Goal: Task Accomplishment & Management: Manage account settings

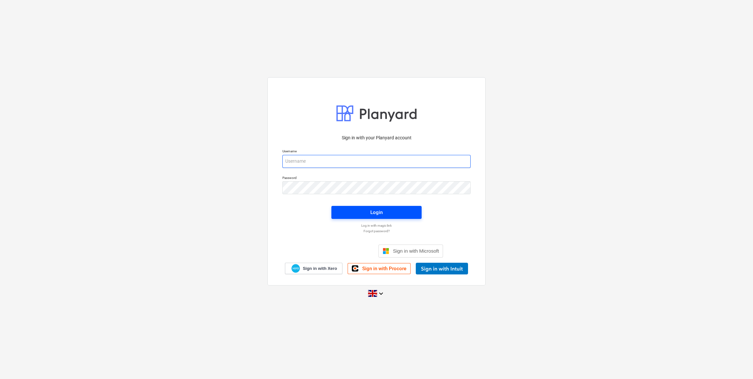
type input "[EMAIL_ADDRESS][DOMAIN_NAME]"
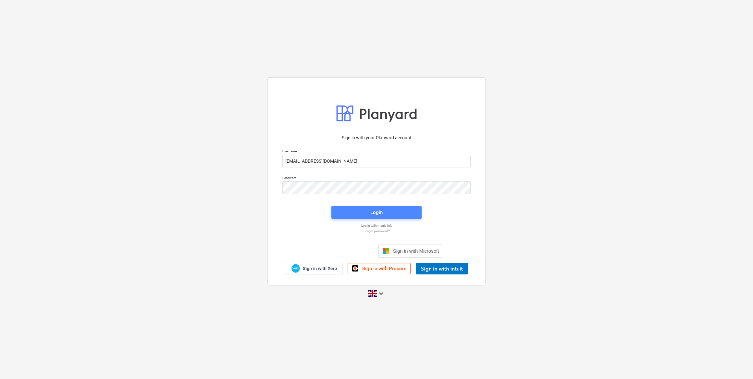
click at [378, 210] on div "Login" at bounding box center [376, 212] width 12 height 8
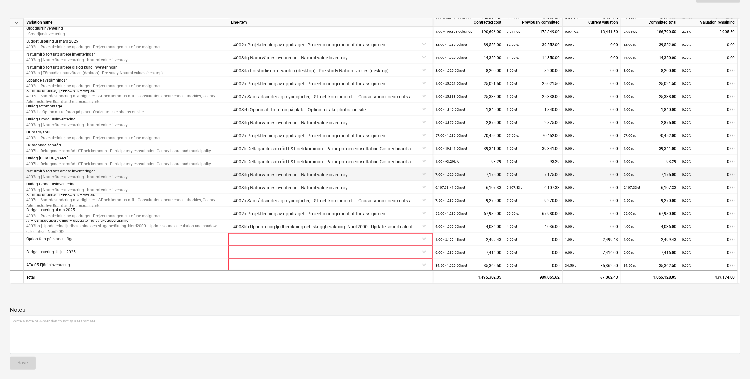
scroll to position [392, 0]
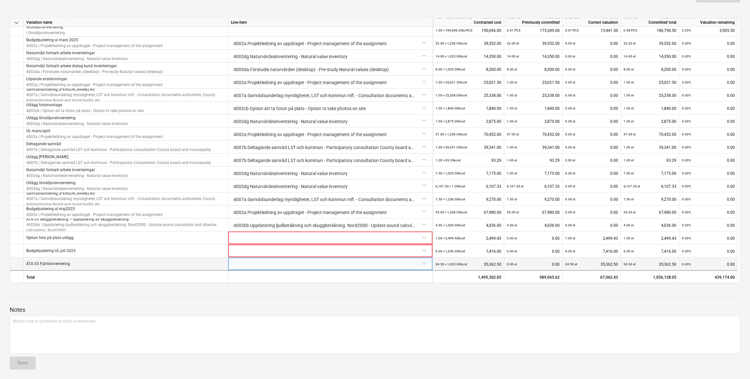
click at [389, 261] on div at bounding box center [330, 262] width 199 height 11
type input "faun"
type input "fauna"
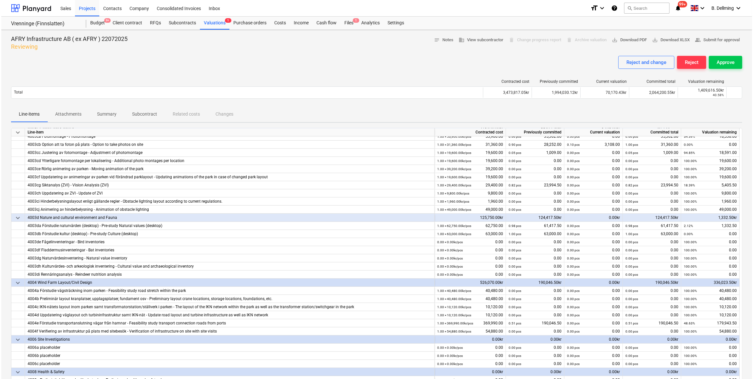
scroll to position [0, 0]
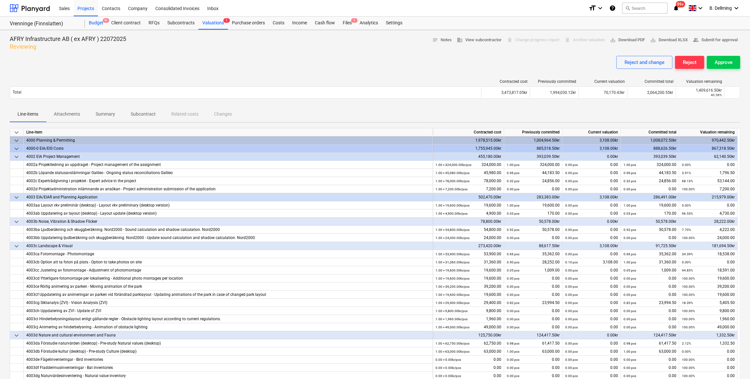
click at [94, 24] on div "Budget 9+" at bounding box center [96, 23] width 22 height 13
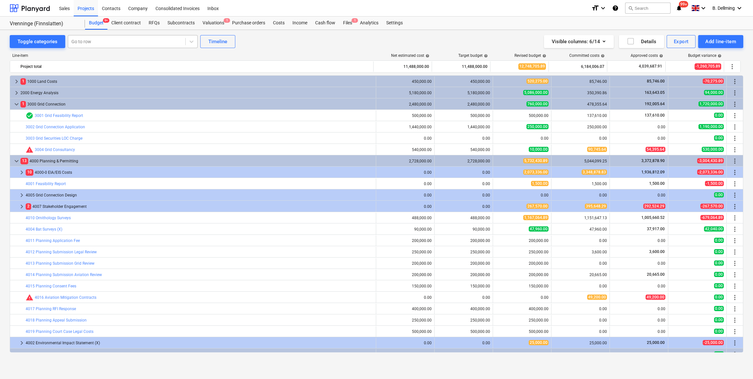
click at [91, 42] on div at bounding box center [126, 41] width 111 height 6
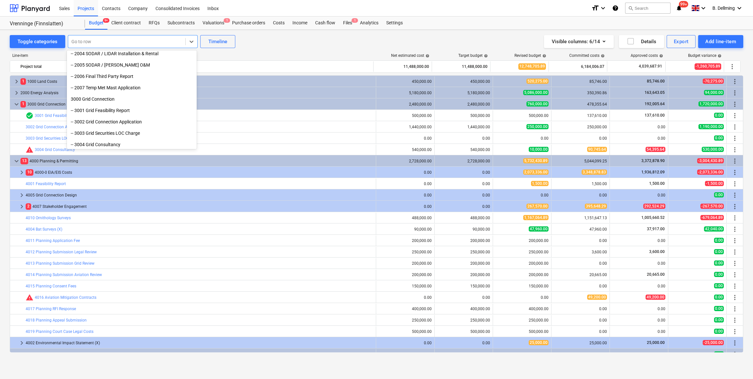
scroll to position [206, 0]
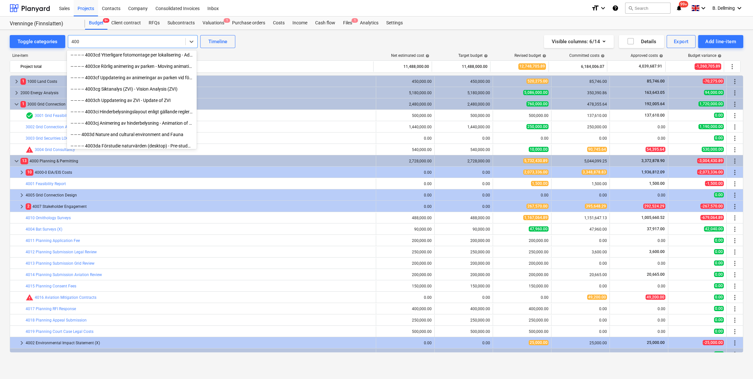
type input "4003"
click at [136, 132] on div "-- -- -- -- 4003dg Naturvärdesinventering - Natural value inventory" at bounding box center [132, 134] width 130 height 10
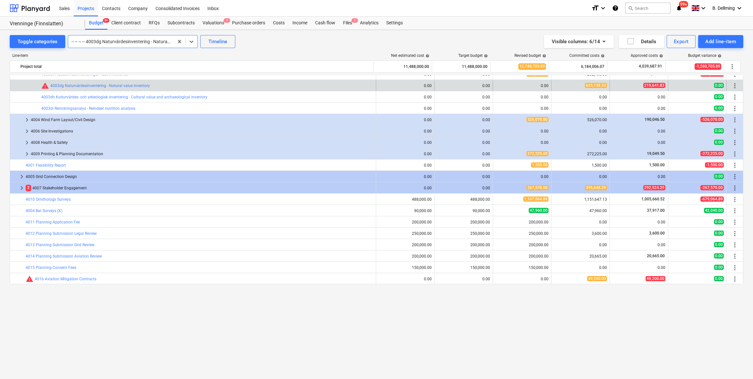
scroll to position [168, 0]
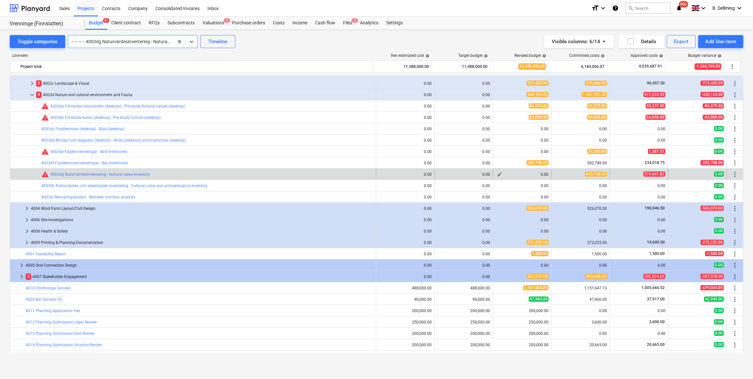
click at [535, 174] on div "0.00" at bounding box center [521, 174] width 53 height 5
click at [497, 176] on span "edit" at bounding box center [499, 174] width 5 height 5
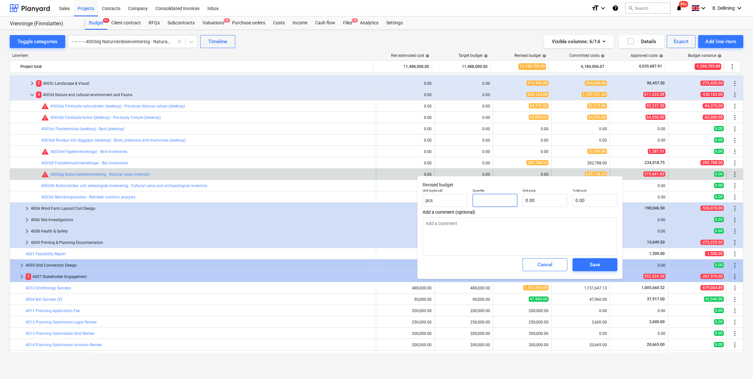
click at [487, 198] on input "text" at bounding box center [494, 200] width 45 height 13
type input "65"
type textarea "x"
type input "650"
type textarea "x"
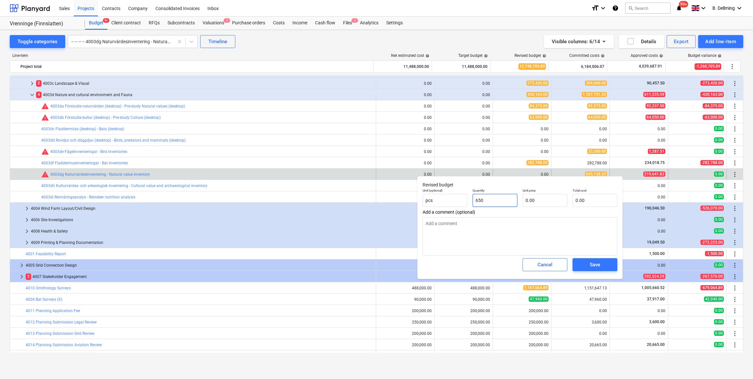
type input "6500"
type textarea "x"
type input "65000"
type textarea "x"
type input "650000"
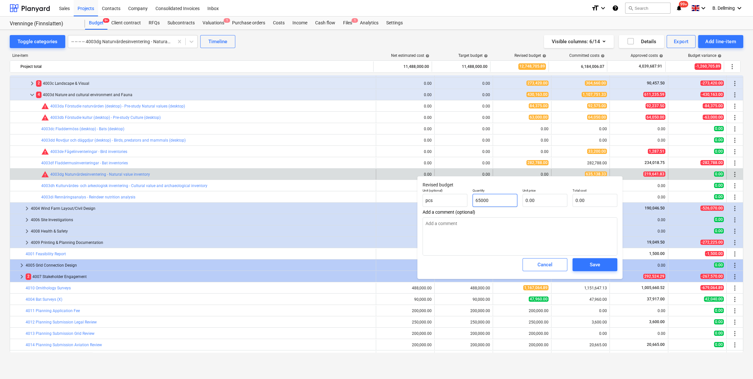
type textarea "x"
type input "650,000.00"
type textarea "x"
type input "P"
type textarea "x"
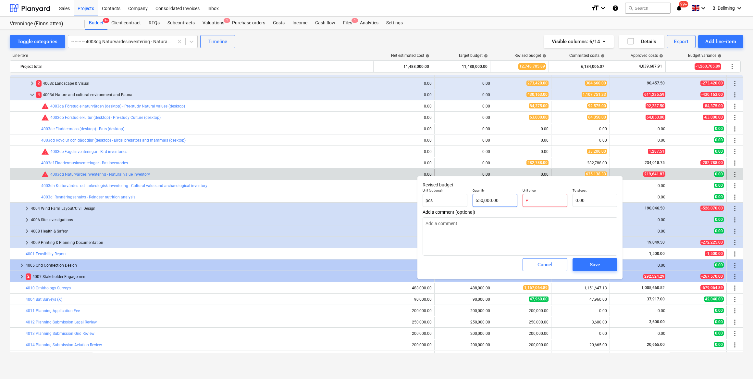
type input "PC"
type textarea "x"
type input "PCS"
type textarea "x"
type input "PC"
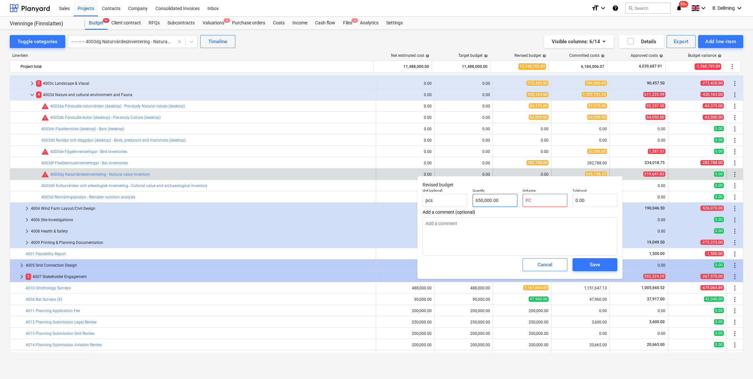
type textarea "x"
type input "P"
type textarea "x"
type input "1"
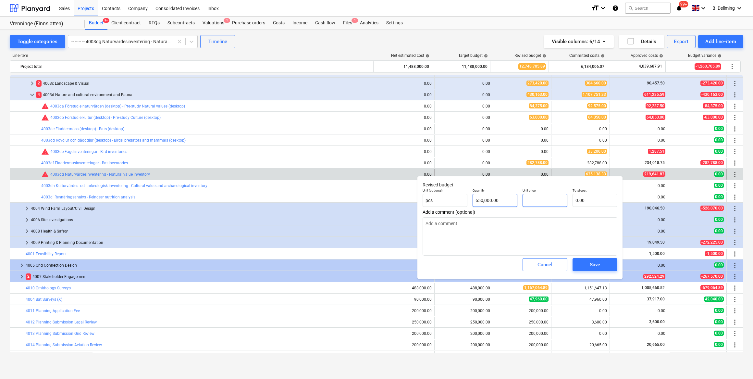
type textarea "x"
type input "650,000.00"
type input "1.00"
type textarea "x"
click at [495, 232] on textarea at bounding box center [519, 236] width 195 height 38
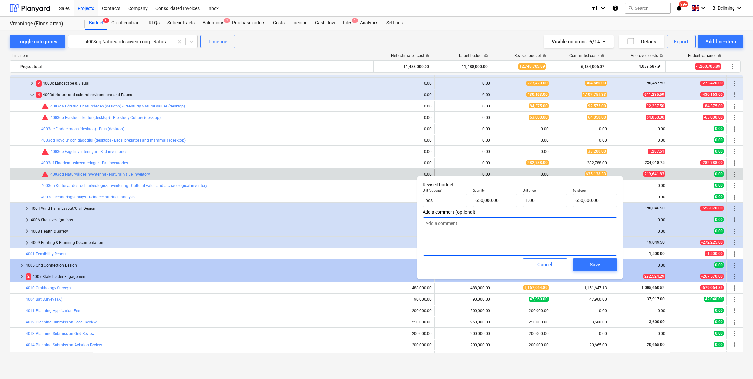
type textarea "R"
type textarea "x"
type textarea "Re"
type textarea "x"
type textarea "Rev"
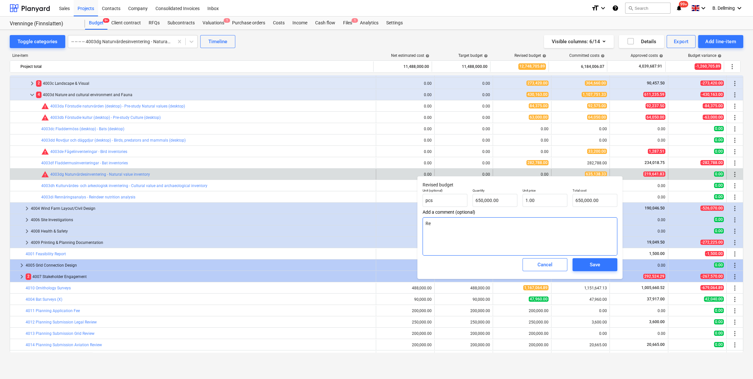
type textarea "x"
type textarea "Revi"
type textarea "x"
type textarea "Revis"
type textarea "x"
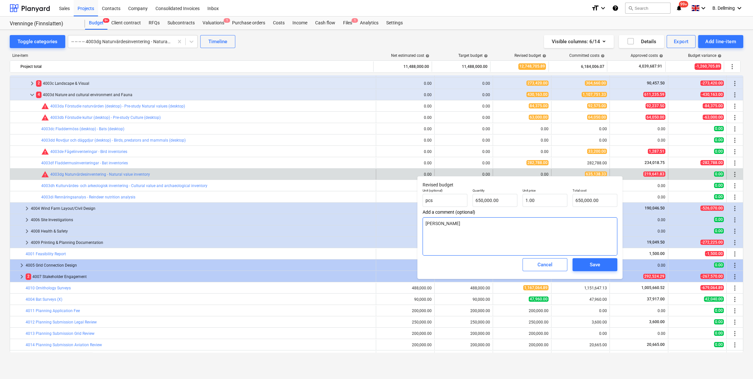
type textarea "Revise"
type textarea "x"
type textarea "Revised"
type textarea "x"
type textarea "Revised"
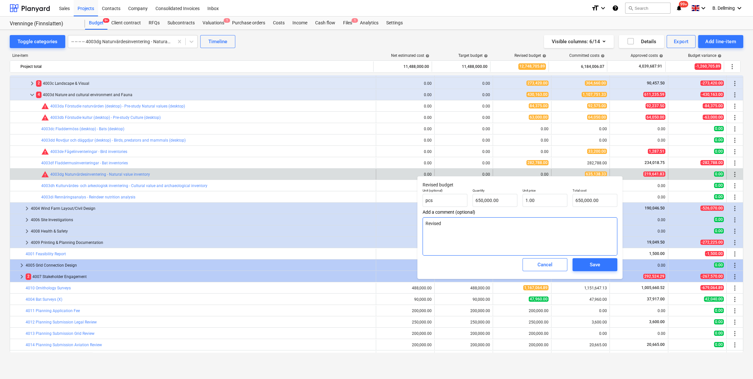
type textarea "x"
type textarea "Revised b"
type textarea "x"
type textarea "Revised bu"
type textarea "x"
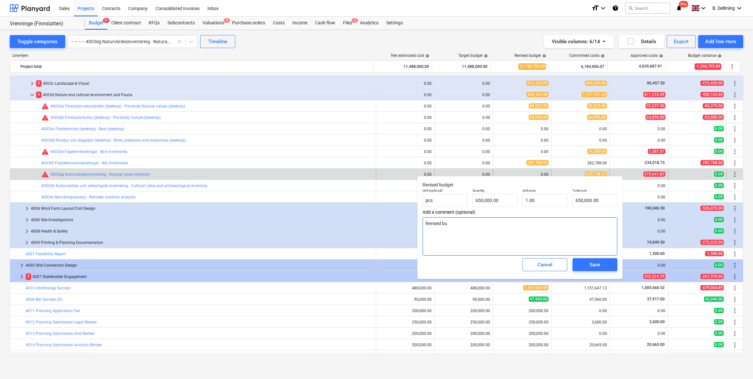
type textarea "Revised bud"
type textarea "x"
type textarea "Revised budg"
type textarea "x"
type textarea "Revised budge"
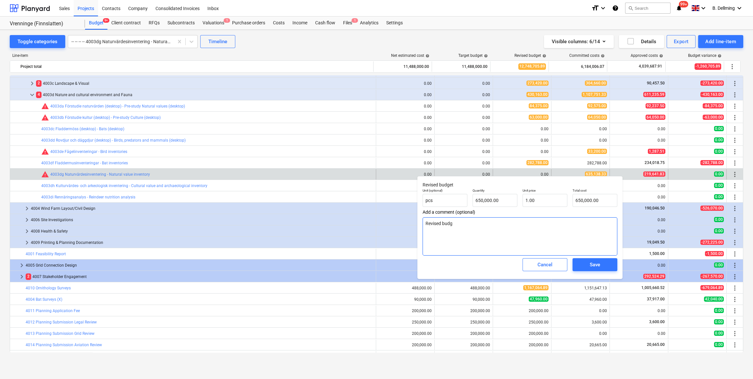
type textarea "x"
type textarea "Revised budget"
type textarea "x"
type textarea "Revised budget"
type textarea "x"
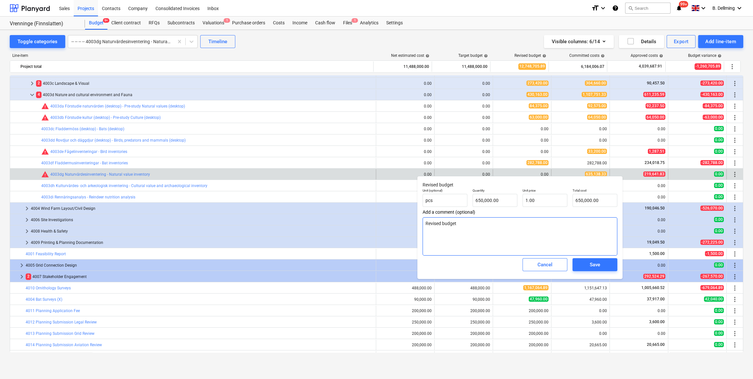
type textarea "Revised budget /"
type textarea "x"
type textarea "Revised budget /B"
type textarea "x"
type textarea "Revised budget /"
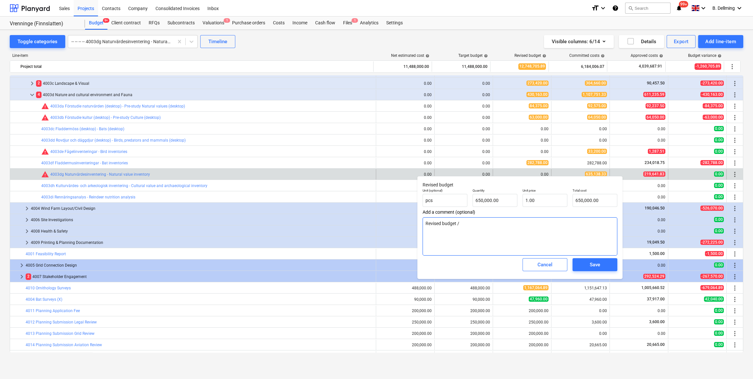
type textarea "x"
type textarea "Revised budget"
type textarea "x"
type textarea "Revised budget 2"
type textarea "x"
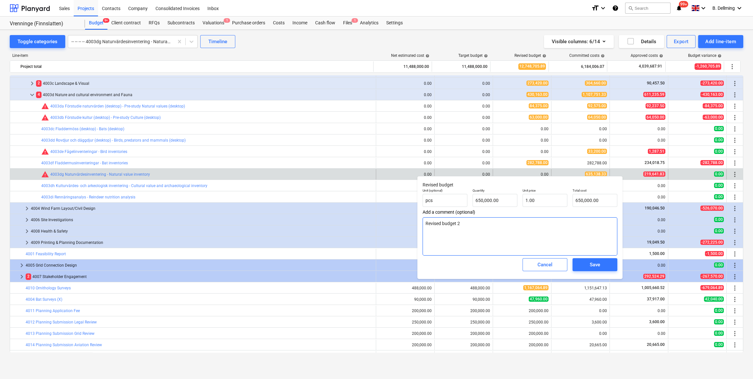
type textarea "Revised budget 20"
type textarea "x"
type textarea "Revised budget 202"
type textarea "x"
type textarea "Revised budget 2025"
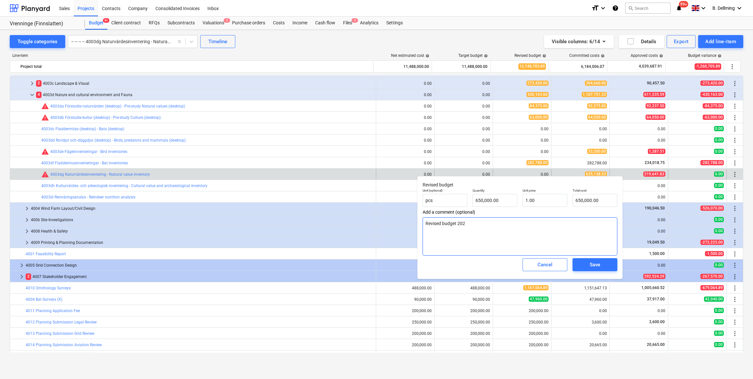
type textarea "x"
type textarea "Revised budget 20250"
type textarea "x"
type textarea "Revised budget 202508"
type textarea "x"
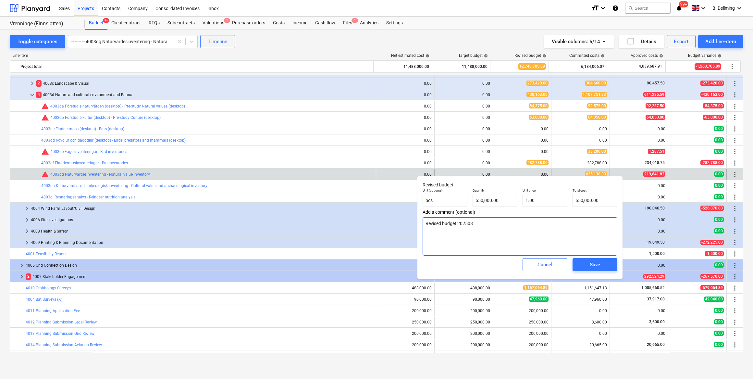
type textarea "Revised budget 2025081"
type textarea "x"
type textarea "Revised budget 20250819"
type textarea "x"
type textarea "Revised budget 20250819"
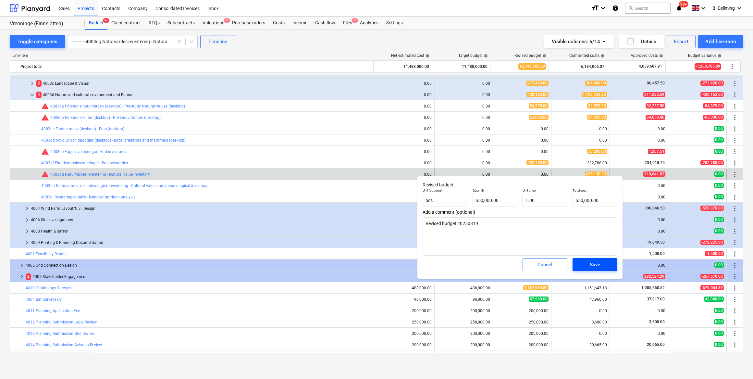
click at [609, 262] on span "Save" at bounding box center [594, 264] width 29 height 8
type textarea "x"
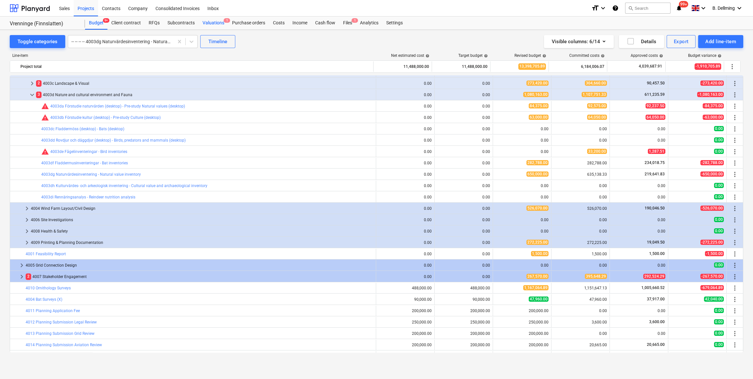
click at [212, 23] on div "Valuations 1" at bounding box center [214, 23] width 30 height 13
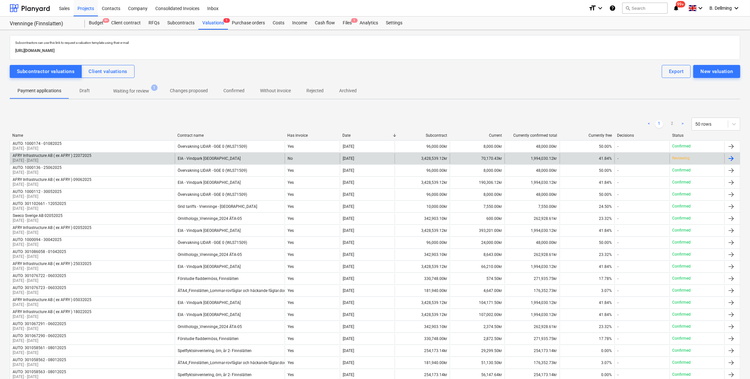
click at [368, 154] on div "22 Jul 2025" at bounding box center [367, 158] width 55 height 10
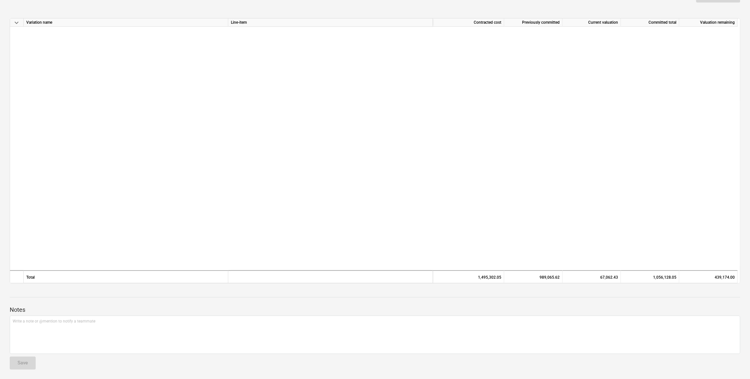
scroll to position [392, 0]
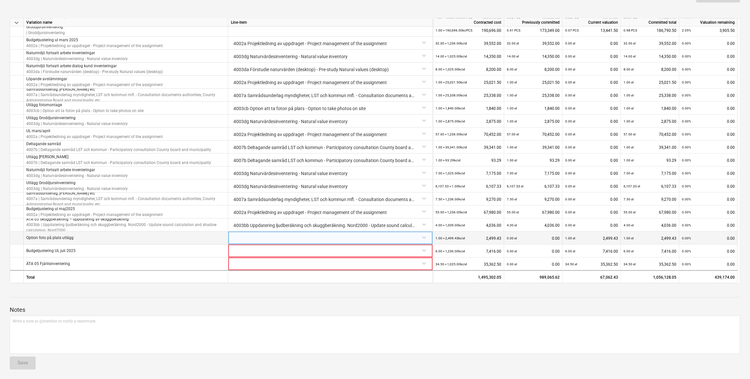
click at [350, 235] on div at bounding box center [330, 236] width 199 height 11
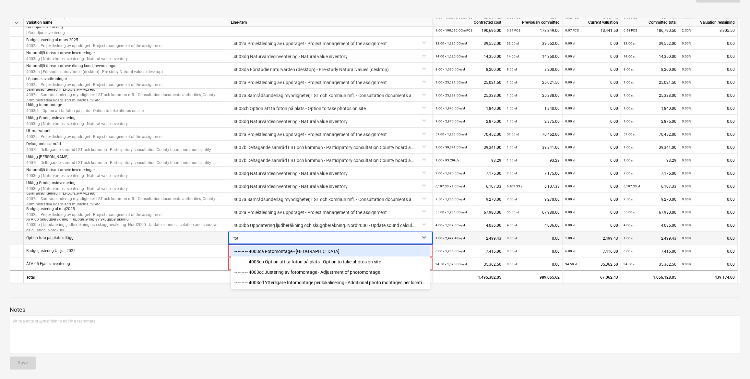
type input "foto"
click at [331, 260] on div "-- -- -- -- 4003cb Option att ta foton på plats - Option to take photos on site" at bounding box center [330, 261] width 199 height 10
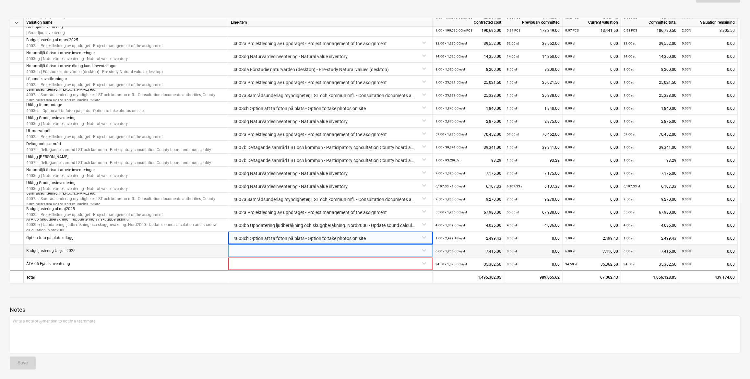
click at [333, 252] on div at bounding box center [330, 249] width 199 height 11
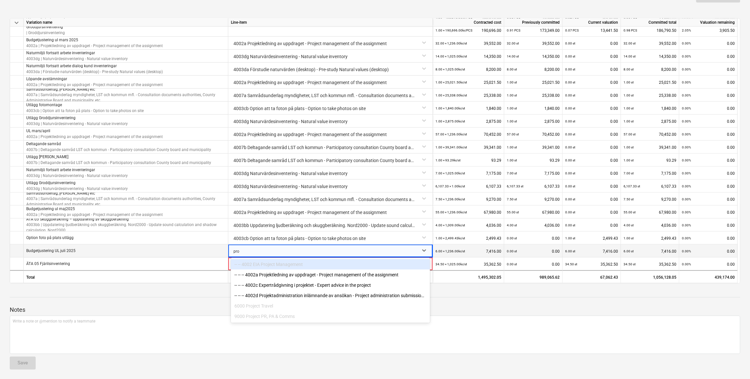
type input "proj"
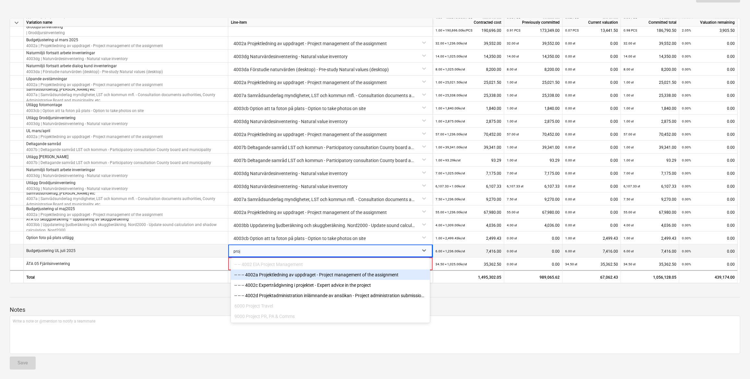
click at [332, 271] on div "-- -- -- 4002a Projektledning av uppdraget - Project management of the assignme…" at bounding box center [330, 274] width 199 height 10
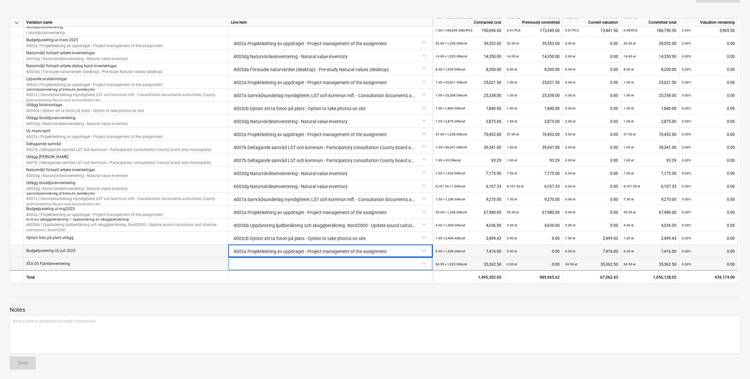
click at [328, 264] on div at bounding box center [330, 262] width 199 height 11
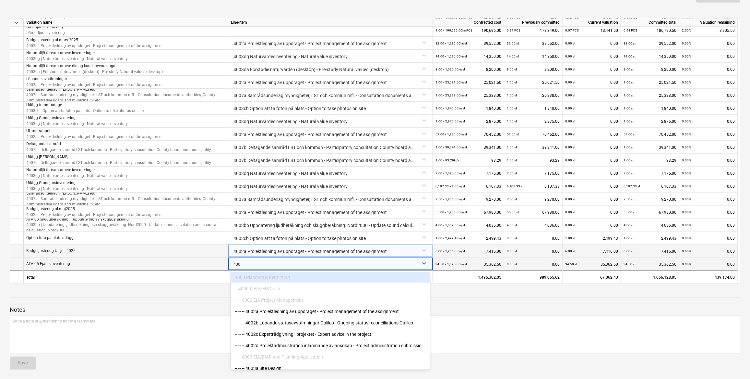
type input "4003"
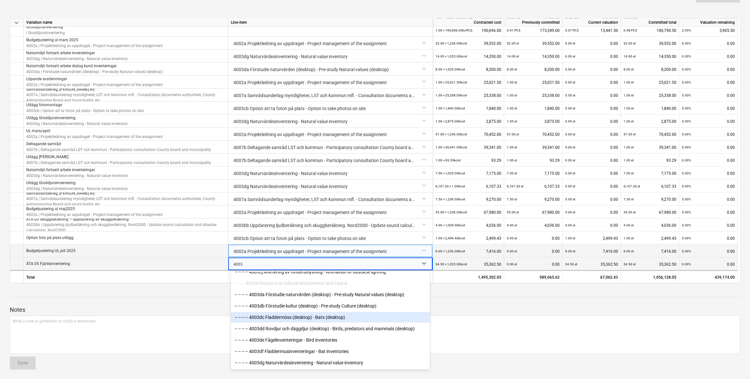
scroll to position [206, 0]
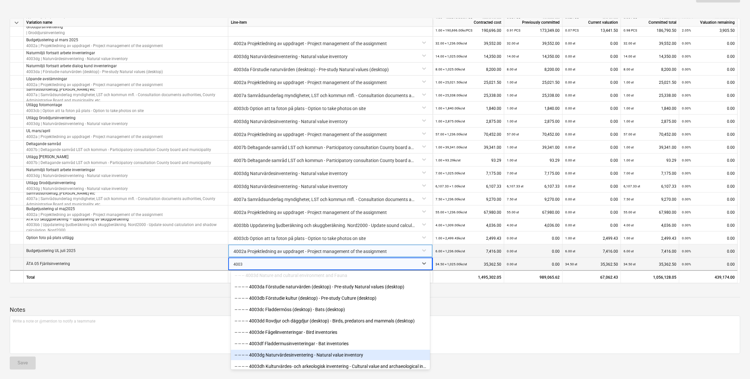
click at [338, 353] on div "-- -- -- -- 4003dg Naturvärdesinventering - Natural value inventory" at bounding box center [330, 354] width 199 height 10
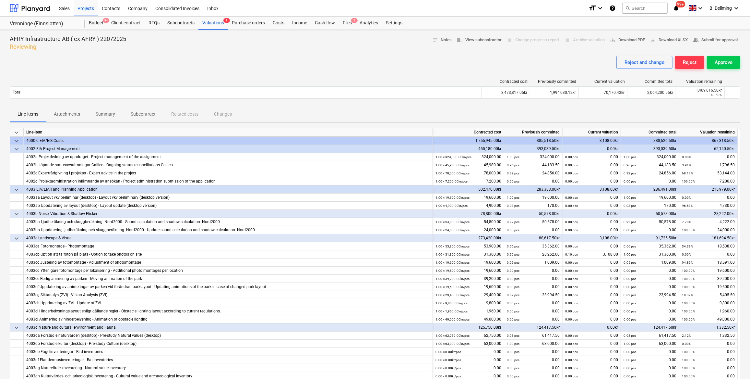
scroll to position [0, 0]
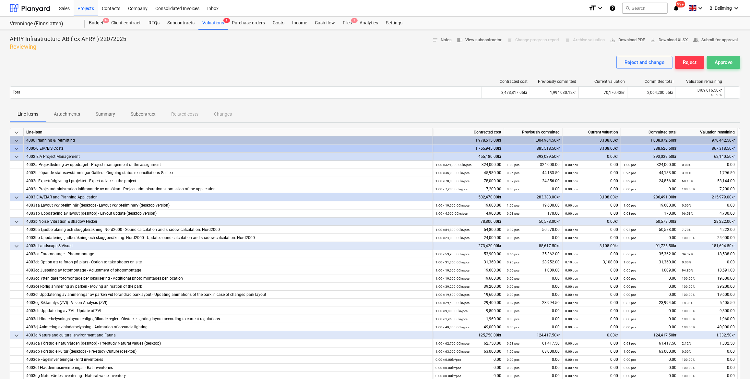
click at [724, 66] on button "Approve" at bounding box center [723, 62] width 33 height 13
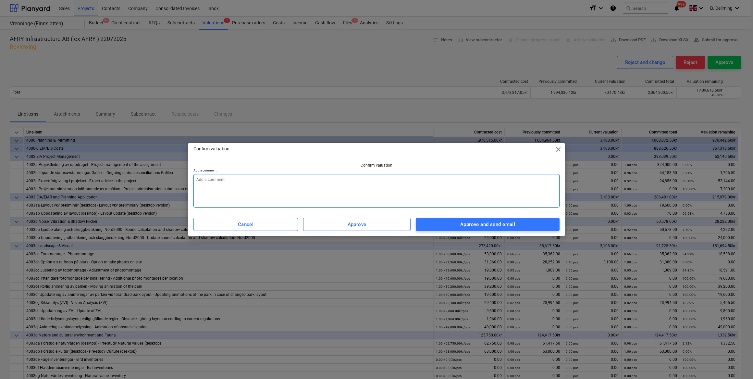
click at [251, 177] on textarea at bounding box center [376, 190] width 366 height 33
type textarea "x"
type textarea "O"
type textarea "x"
type textarea "OK"
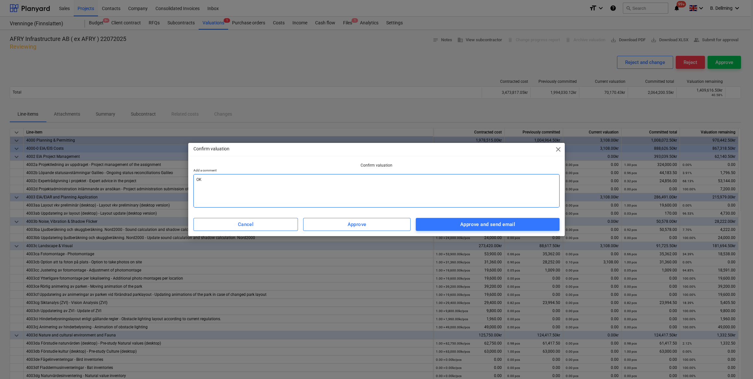
type textarea "x"
type textarea "OK"
type textarea "x"
type textarea "OK /"
type textarea "x"
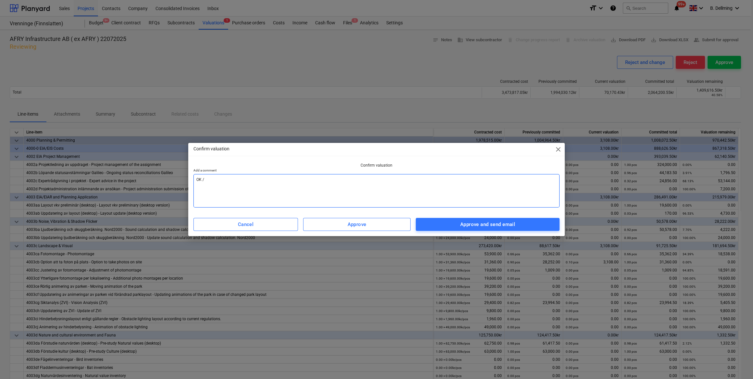
type textarea "OK /B"
type textarea "x"
type textarea "OK /BD"
click at [470, 227] on div "Approve and send email" at bounding box center [487, 224] width 55 height 8
type textarea "x"
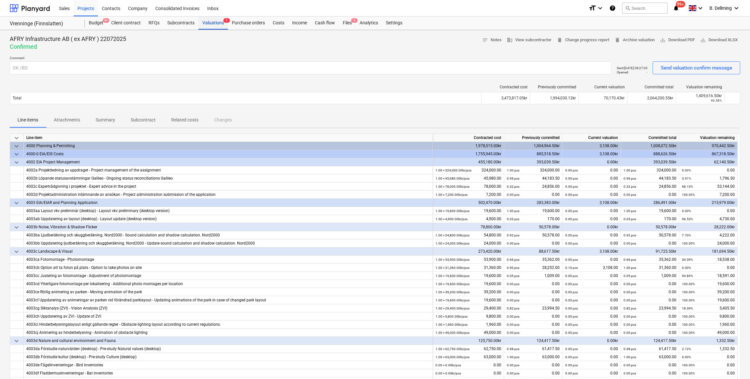
click at [206, 25] on div "Valuations 1" at bounding box center [214, 23] width 30 height 13
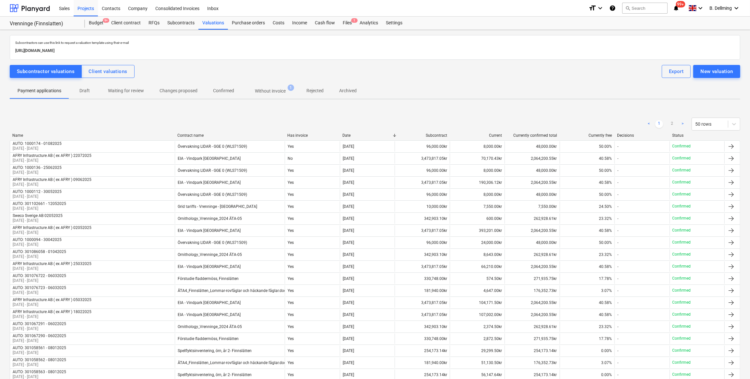
click at [84, 10] on div "Projects" at bounding box center [86, 8] width 24 height 17
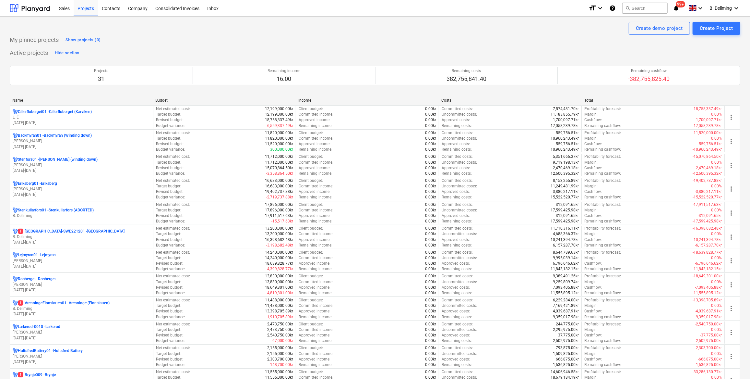
click at [69, 238] on p "B. Dellming" at bounding box center [82, 237] width 138 height 6
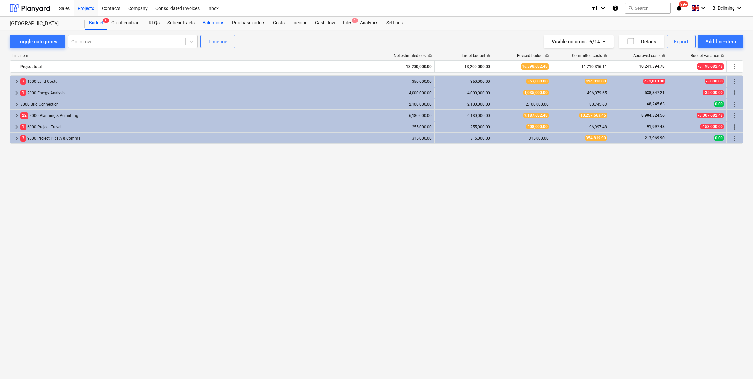
click at [211, 22] on div "Valuations" at bounding box center [214, 23] width 30 height 13
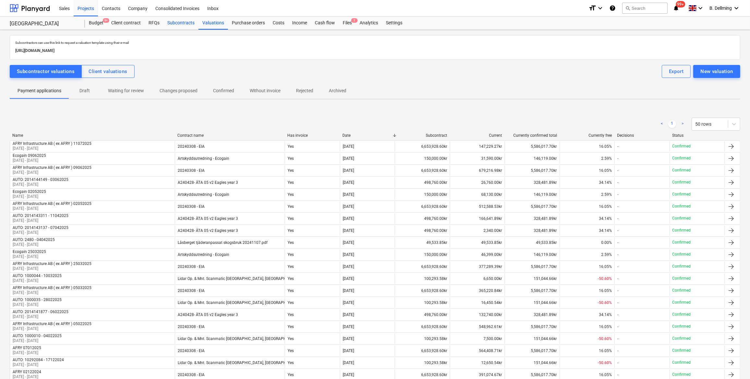
click at [172, 20] on div "Subcontracts" at bounding box center [181, 23] width 35 height 13
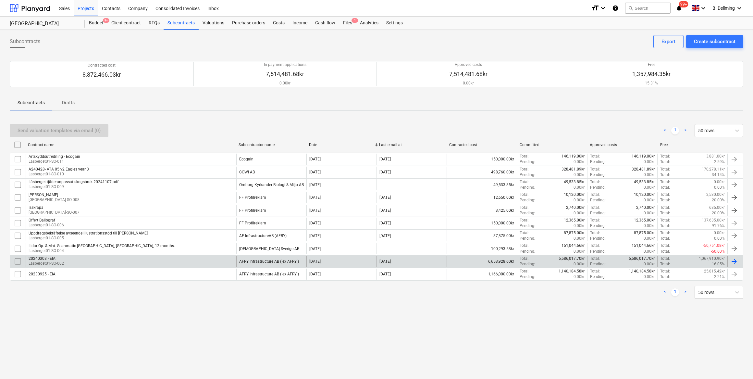
click at [75, 259] on div "20240308 - EIA Lasberget01-SO-002" at bounding box center [131, 261] width 211 height 11
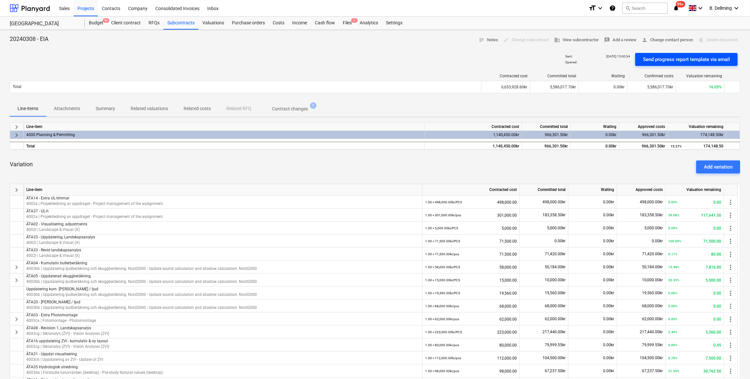
click at [698, 59] on div "Send progress report template via email" at bounding box center [686, 59] width 87 height 8
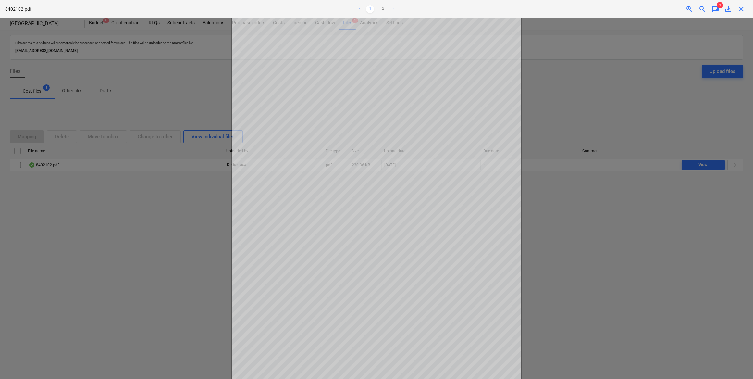
click at [561, 109] on div at bounding box center [376, 198] width 753 height 360
click at [741, 10] on span "close" at bounding box center [741, 9] width 8 height 8
click at [740, 10] on span "close" at bounding box center [741, 9] width 8 height 8
